Goal: Information Seeking & Learning: Learn about a topic

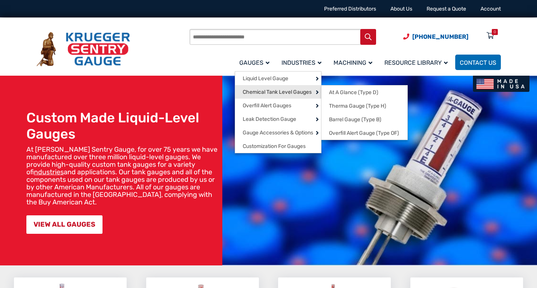
click at [269, 87] on link "Chemical Tank Level Gauges" at bounding box center [278, 92] width 86 height 14
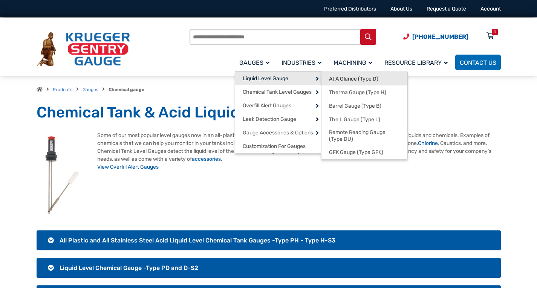
click at [338, 80] on span "At A Glance (Type D)" at bounding box center [353, 79] width 49 height 7
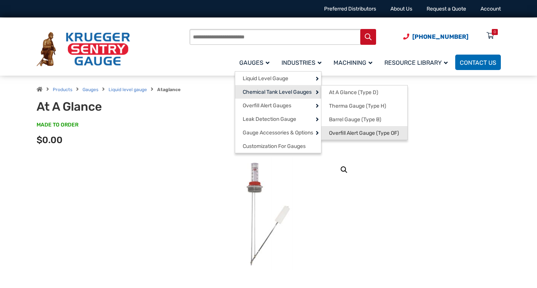
click at [342, 130] on span "Overfill Alert Gauge (Type OF)" at bounding box center [364, 133] width 70 height 7
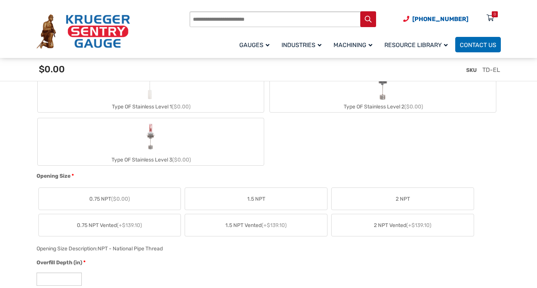
scroll to position [226, 0]
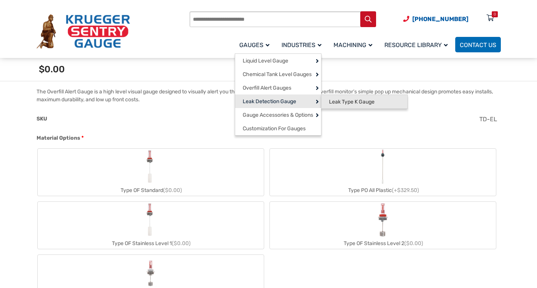
click at [337, 100] on span "Leak Type K Gauge" at bounding box center [352, 102] width 46 height 7
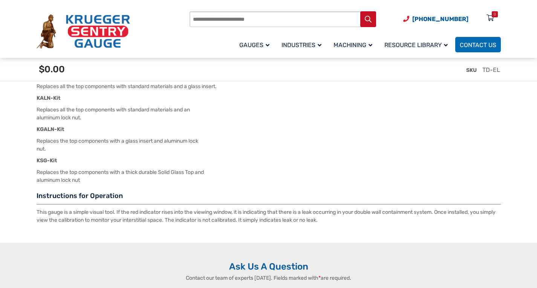
scroll to position [1168, 0]
